Goal: Task Accomplishment & Management: Manage account settings

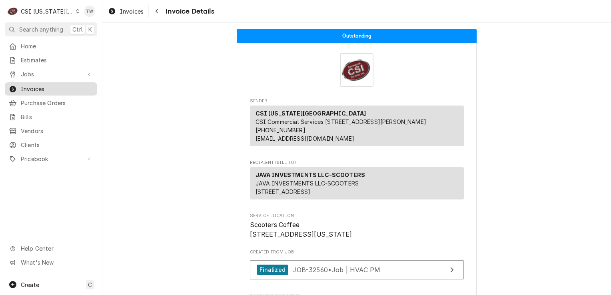
click at [44, 87] on span "Invoices" at bounding box center [57, 89] width 72 height 8
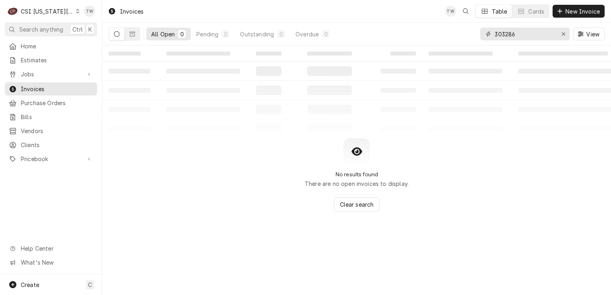
click at [515, 38] on input "303286" at bounding box center [524, 34] width 60 height 13
type input "3"
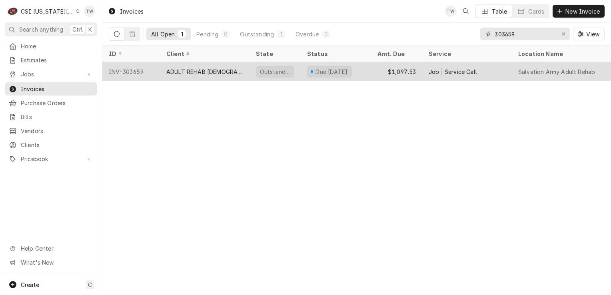
type input "303659"
click at [179, 71] on div "ADULT REHAB [DEMOGRAPHIC_DATA]" at bounding box center [204, 72] width 77 height 8
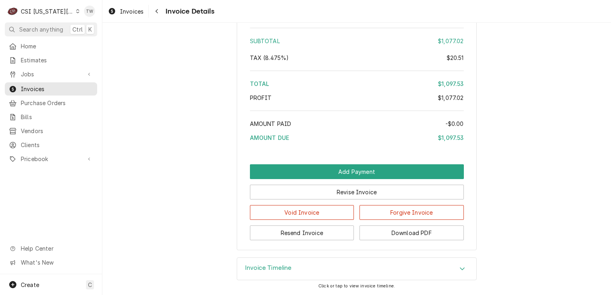
scroll to position [1498, 0]
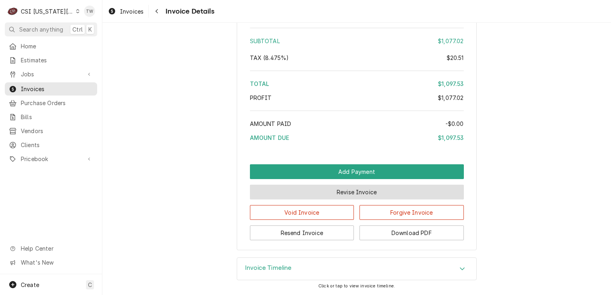
click at [308, 199] on button "Revise Invoice" at bounding box center [357, 192] width 214 height 15
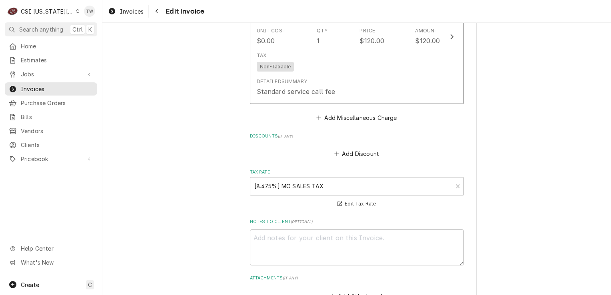
scroll to position [1194, 0]
click at [404, 178] on div "Tax Rate" at bounding box center [351, 185] width 194 height 14
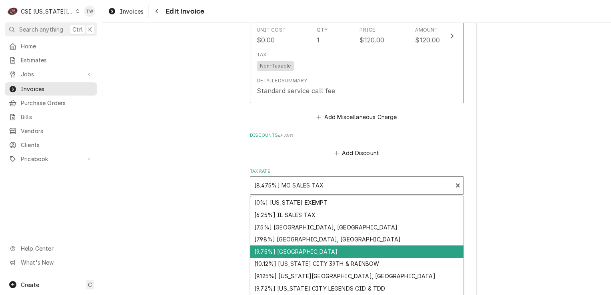
scroll to position [1264, 0]
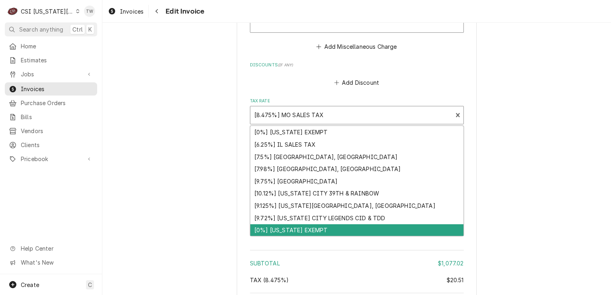
click at [312, 224] on div "[0%] KANSAS EXEMPT" at bounding box center [356, 230] width 213 height 12
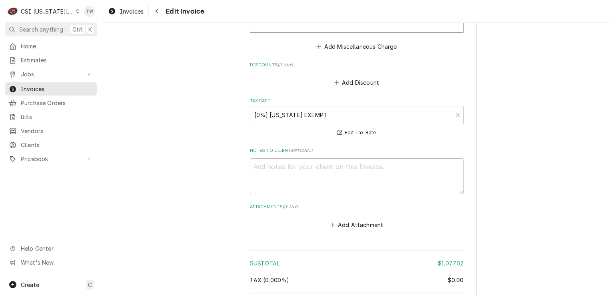
scroll to position [1373, 0]
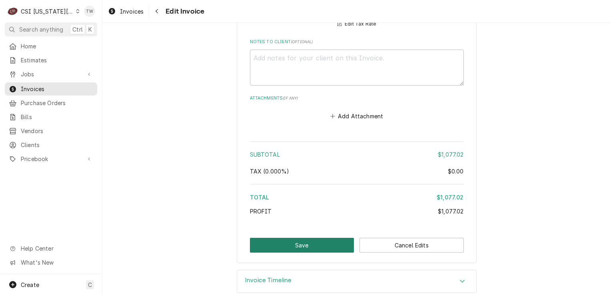
click at [267, 238] on button "Save" at bounding box center [302, 245] width 104 height 15
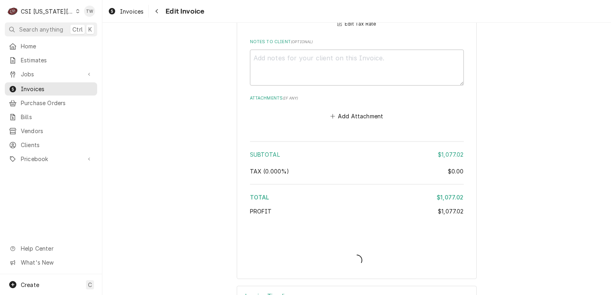
type textarea "x"
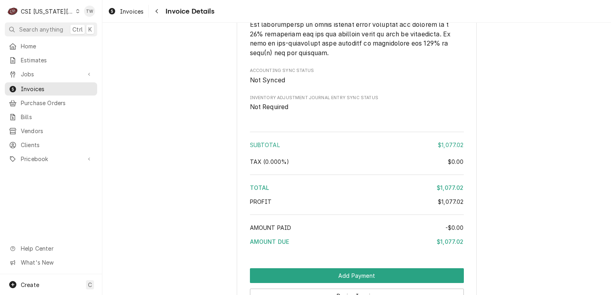
scroll to position [1503, 0]
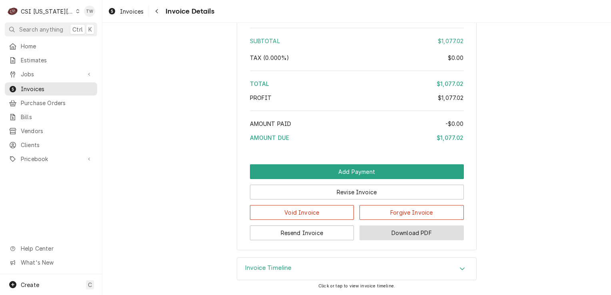
click at [396, 236] on button "Download PDF" at bounding box center [411, 232] width 104 height 15
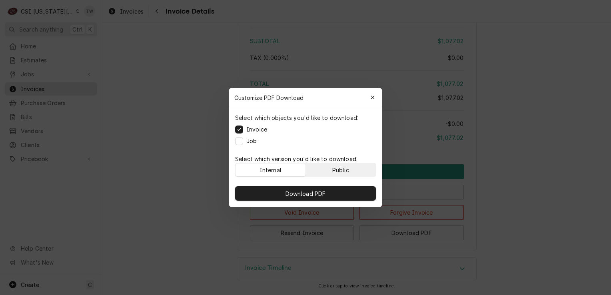
click at [334, 167] on div "Public" at bounding box center [340, 170] width 17 height 8
click at [368, 97] on div "button" at bounding box center [372, 97] width 8 height 8
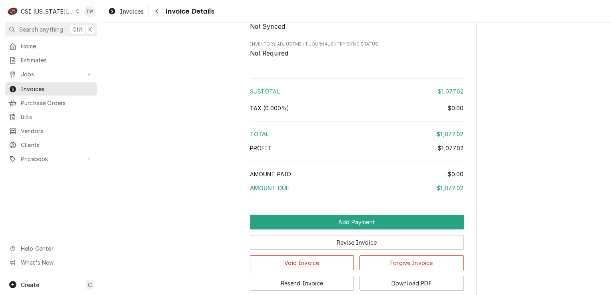
scroll to position [1430, 0]
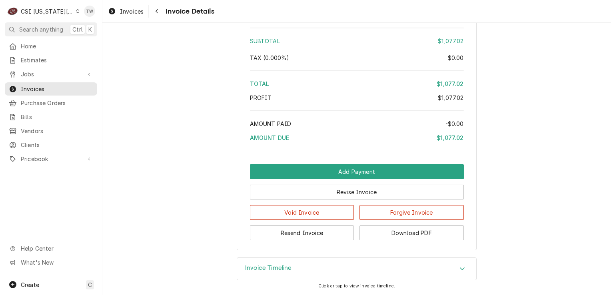
scroll to position [1503, 0]
click at [160, 8] on div "Navigate back" at bounding box center [157, 11] width 8 height 8
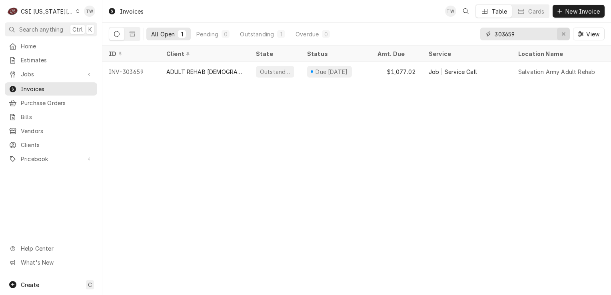
click at [565, 31] on icon "Erase input" at bounding box center [563, 34] width 4 height 6
